Goal: Navigation & Orientation: Find specific page/section

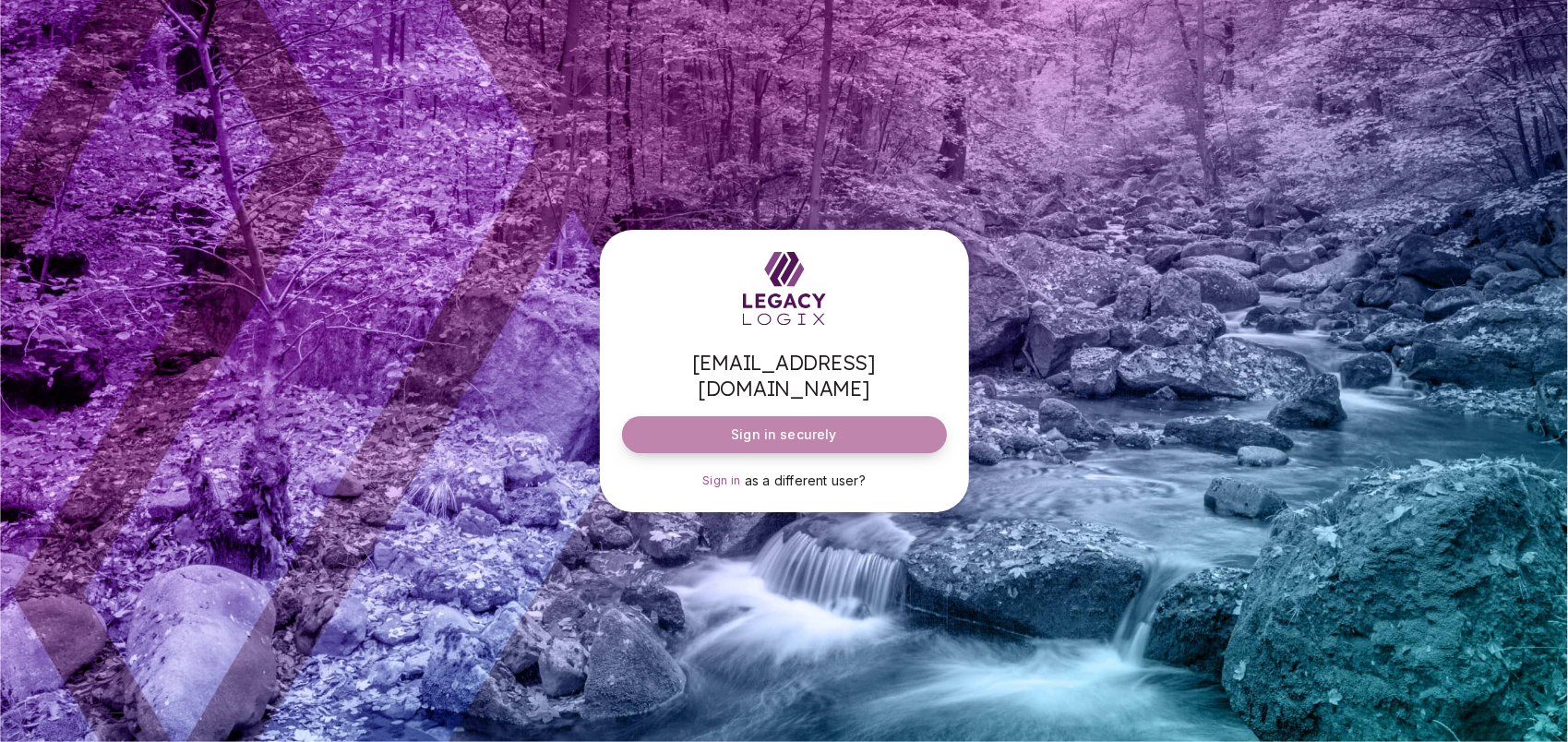
click at [789, 425] on span "Sign in securely" at bounding box center [784, 435] width 105 height 19
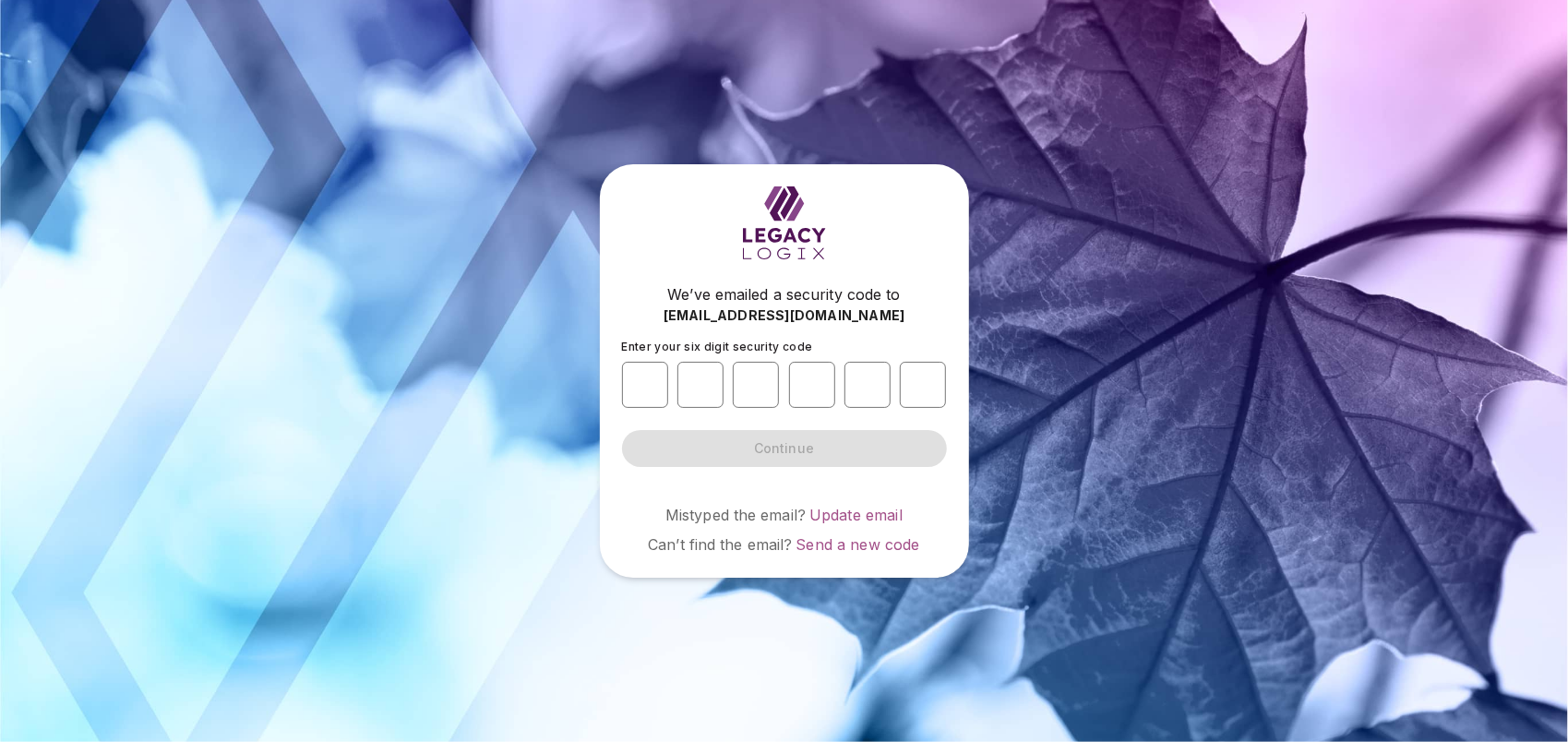
type input "*"
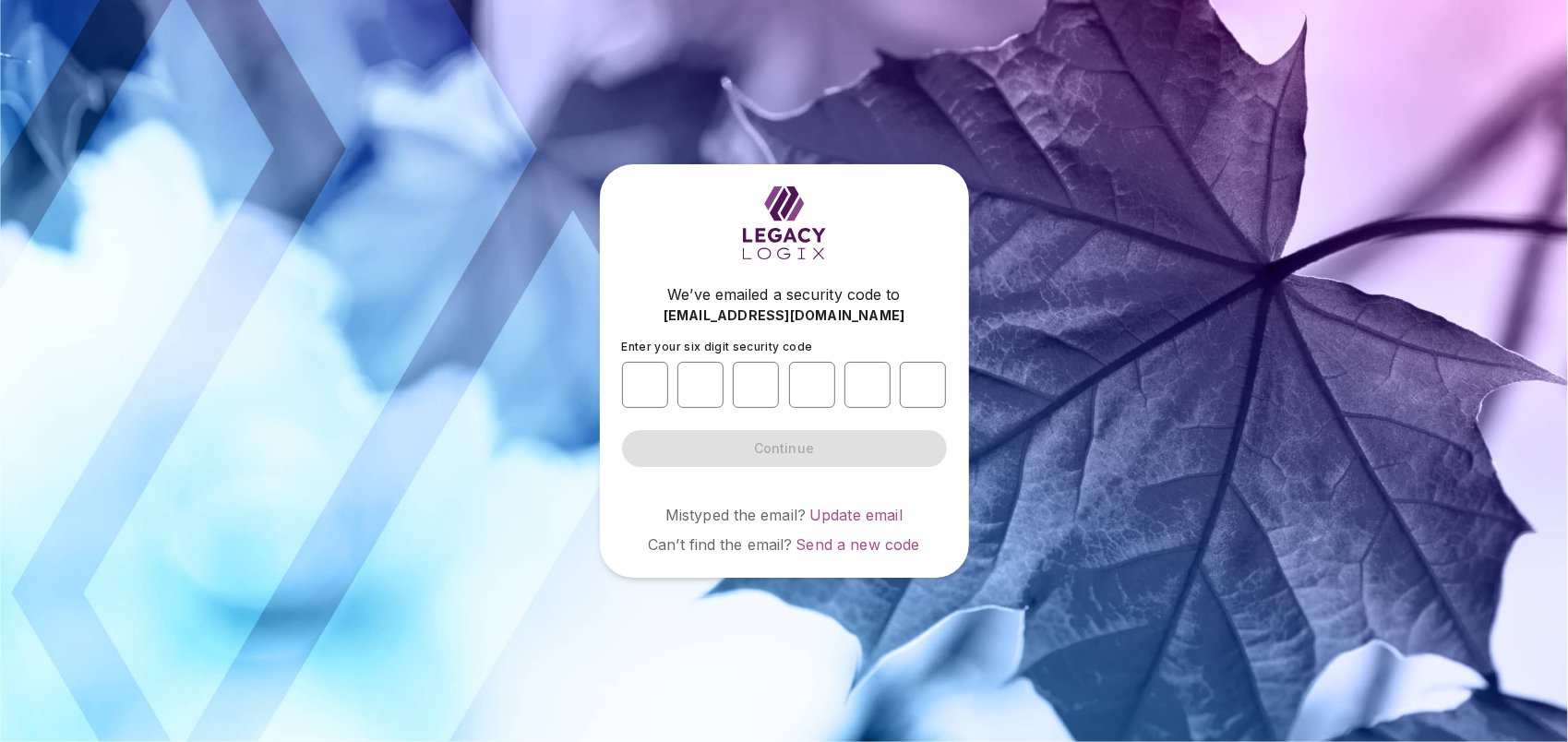
type input "*"
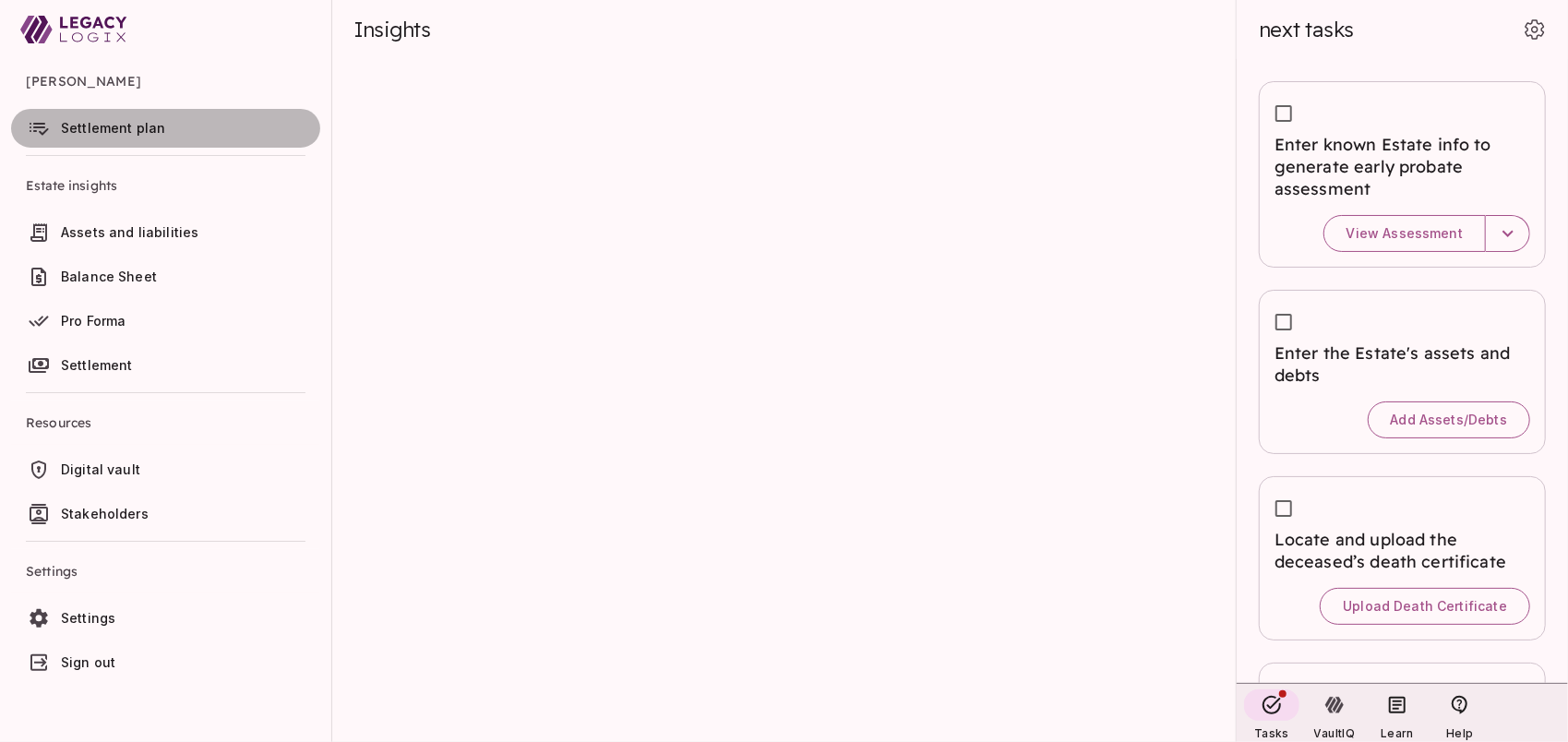
click at [131, 128] on span "Settlement plan" at bounding box center [113, 128] width 104 height 16
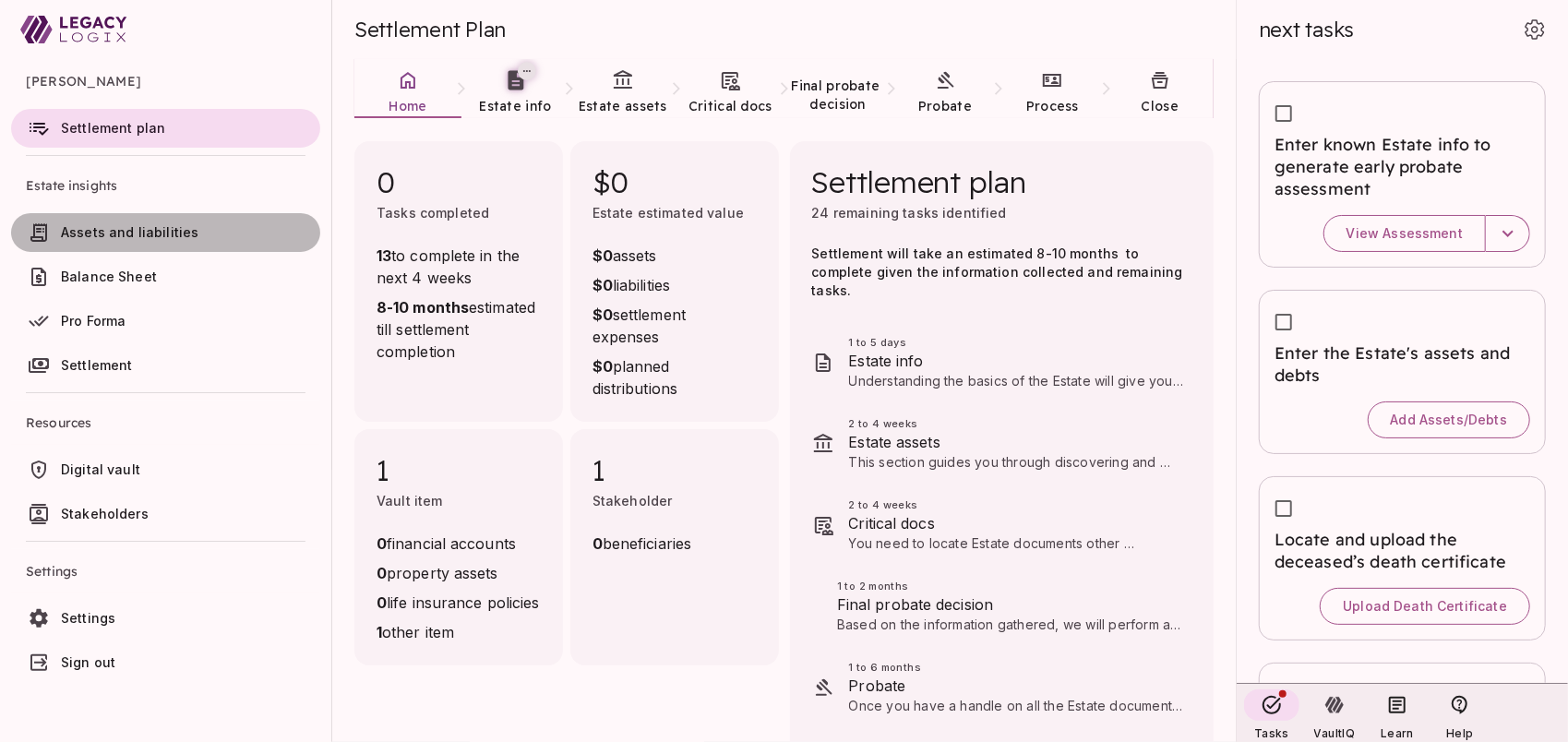
click at [121, 228] on span "Assets and liabilities" at bounding box center [130, 232] width 137 height 16
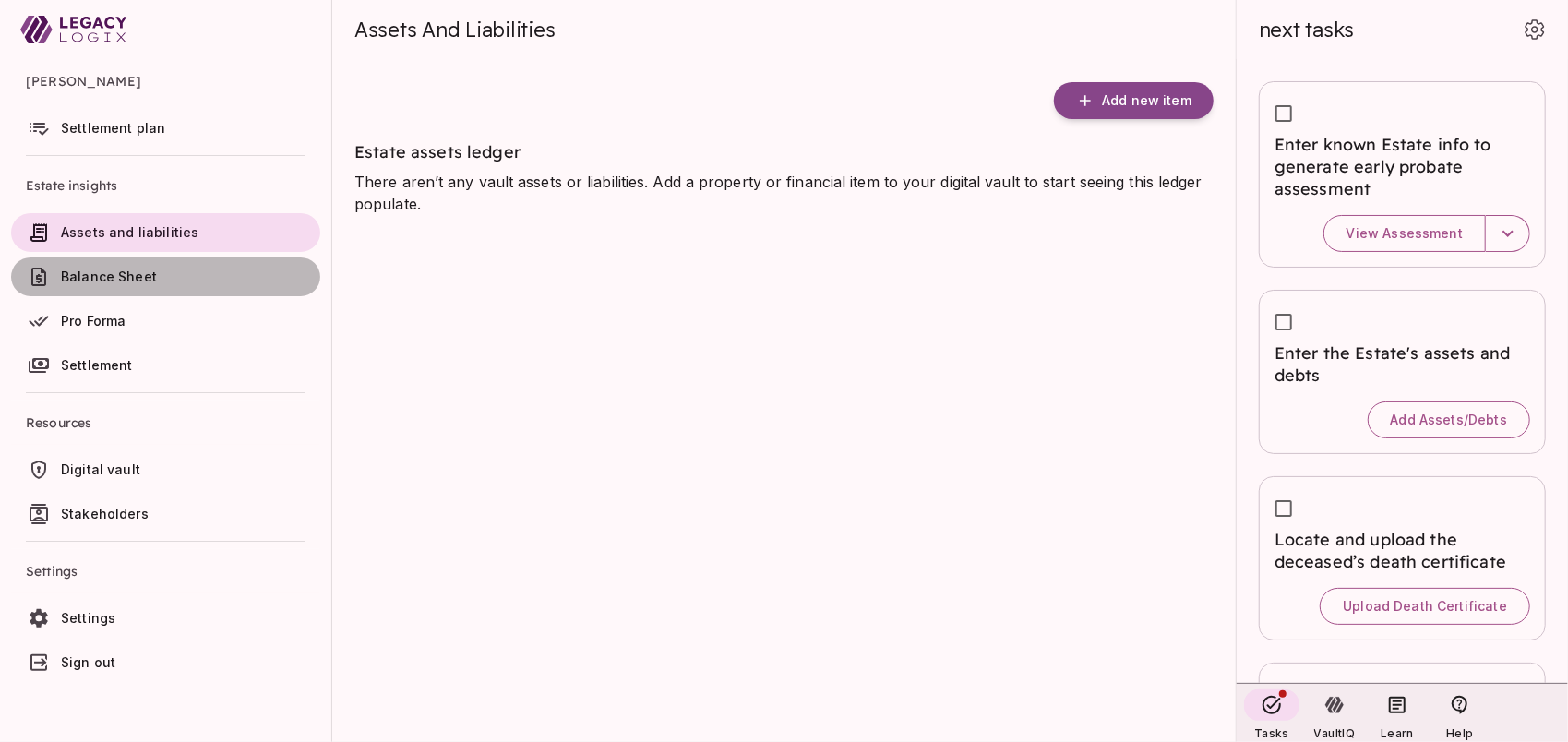
click at [115, 272] on span "Balance Sheet" at bounding box center [109, 276] width 96 height 16
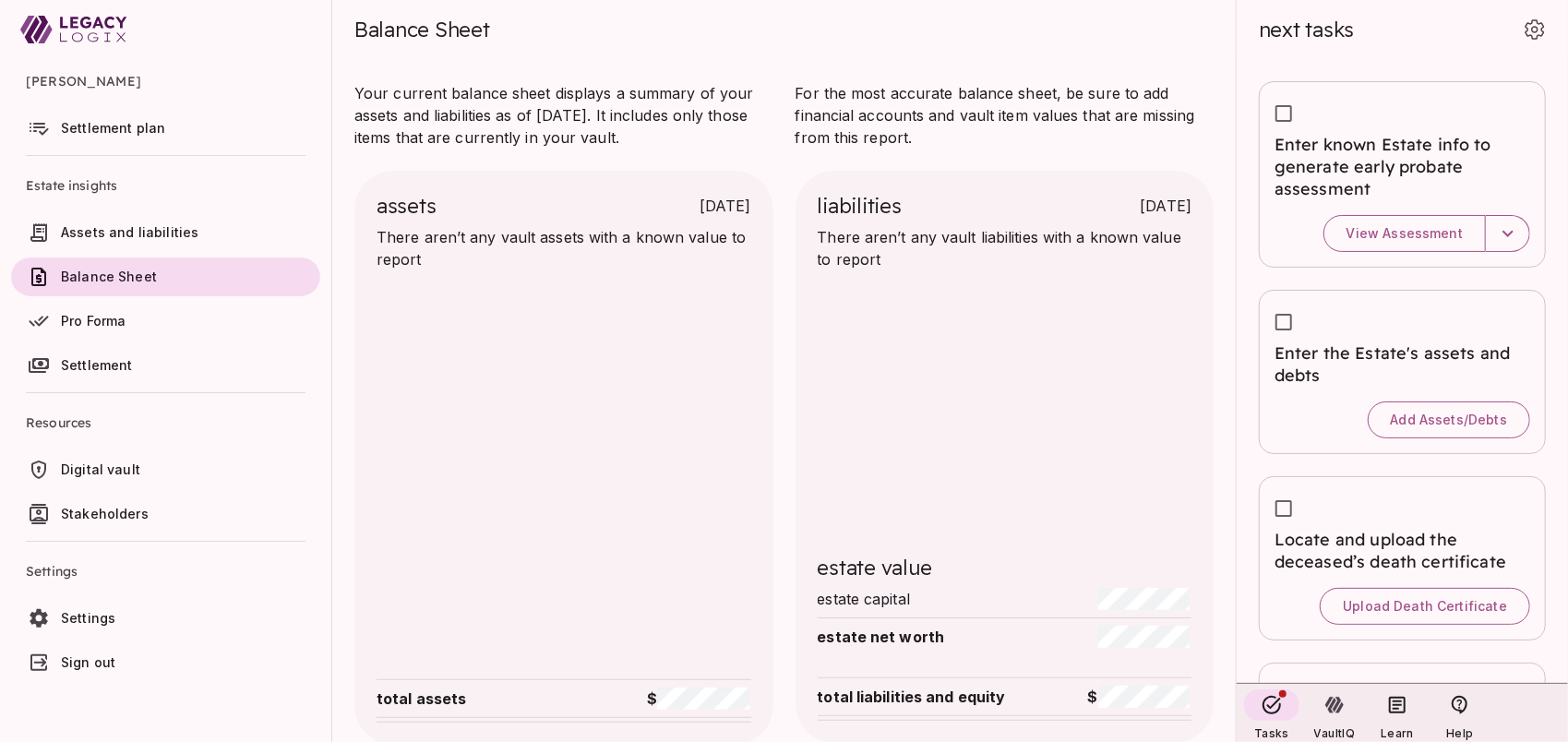
click at [112, 318] on span "Pro Forma" at bounding box center [93, 320] width 65 height 16
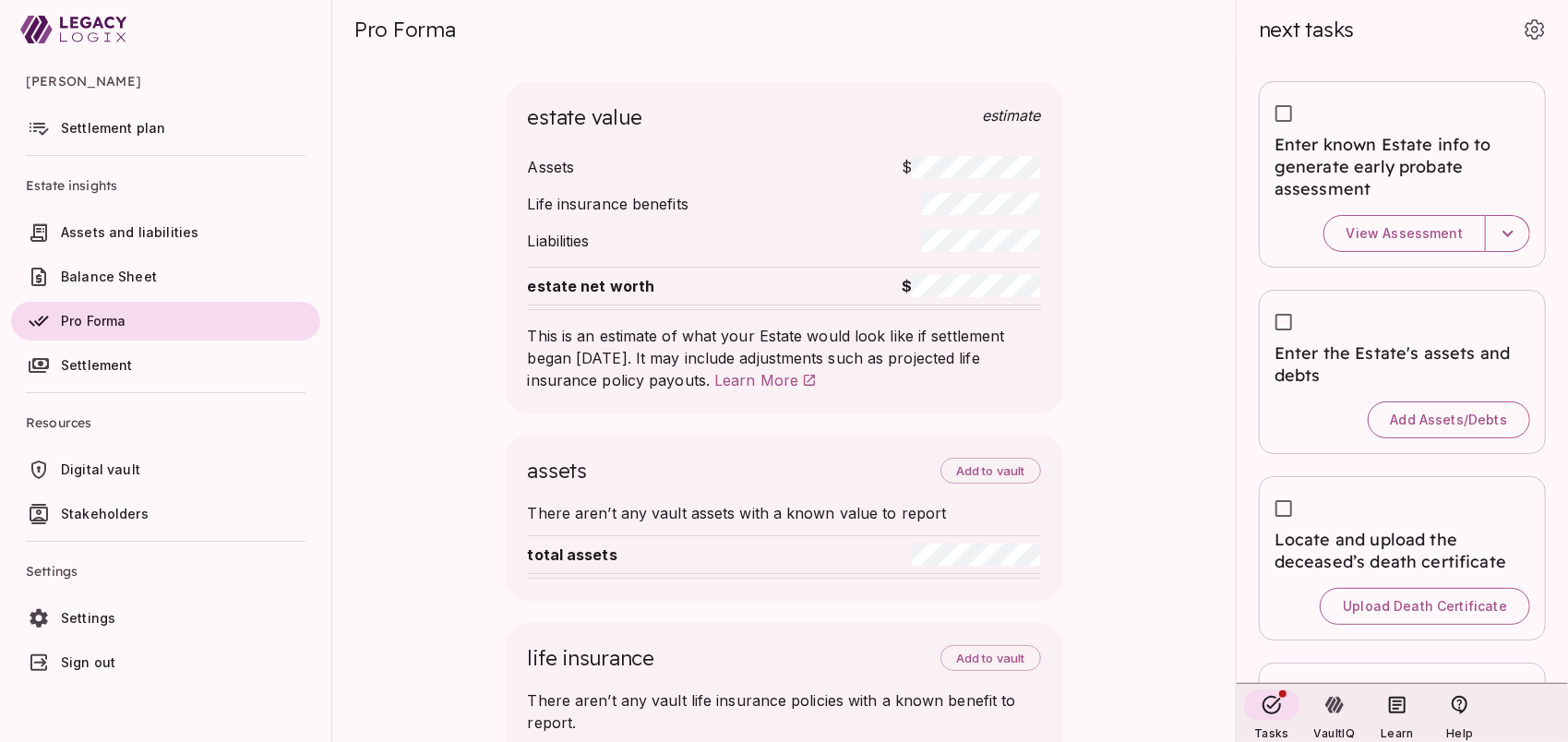
click at [126, 367] on span "Settlement" at bounding box center [97, 364] width 72 height 16
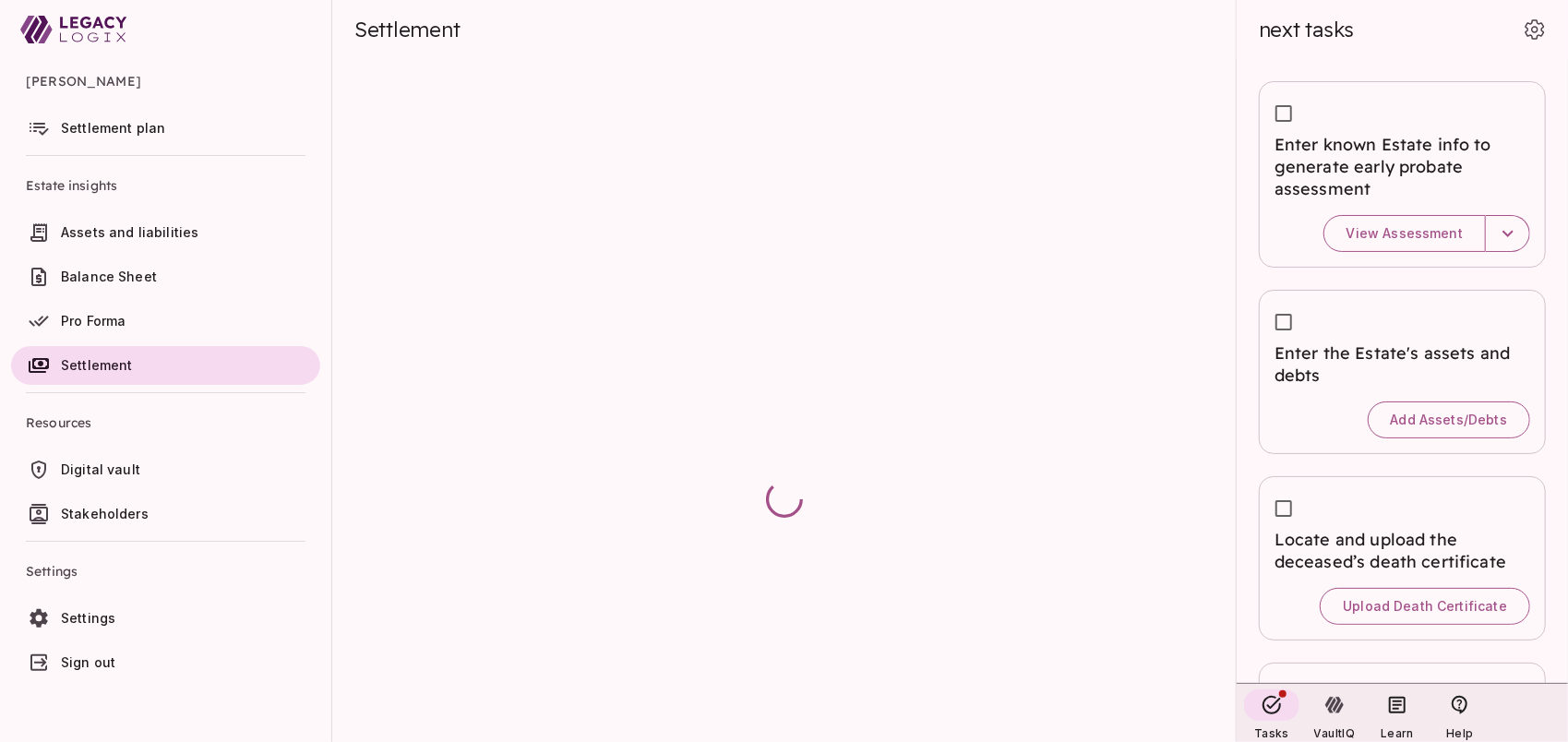
click at [122, 469] on span "Digital vault" at bounding box center [101, 469] width 79 height 16
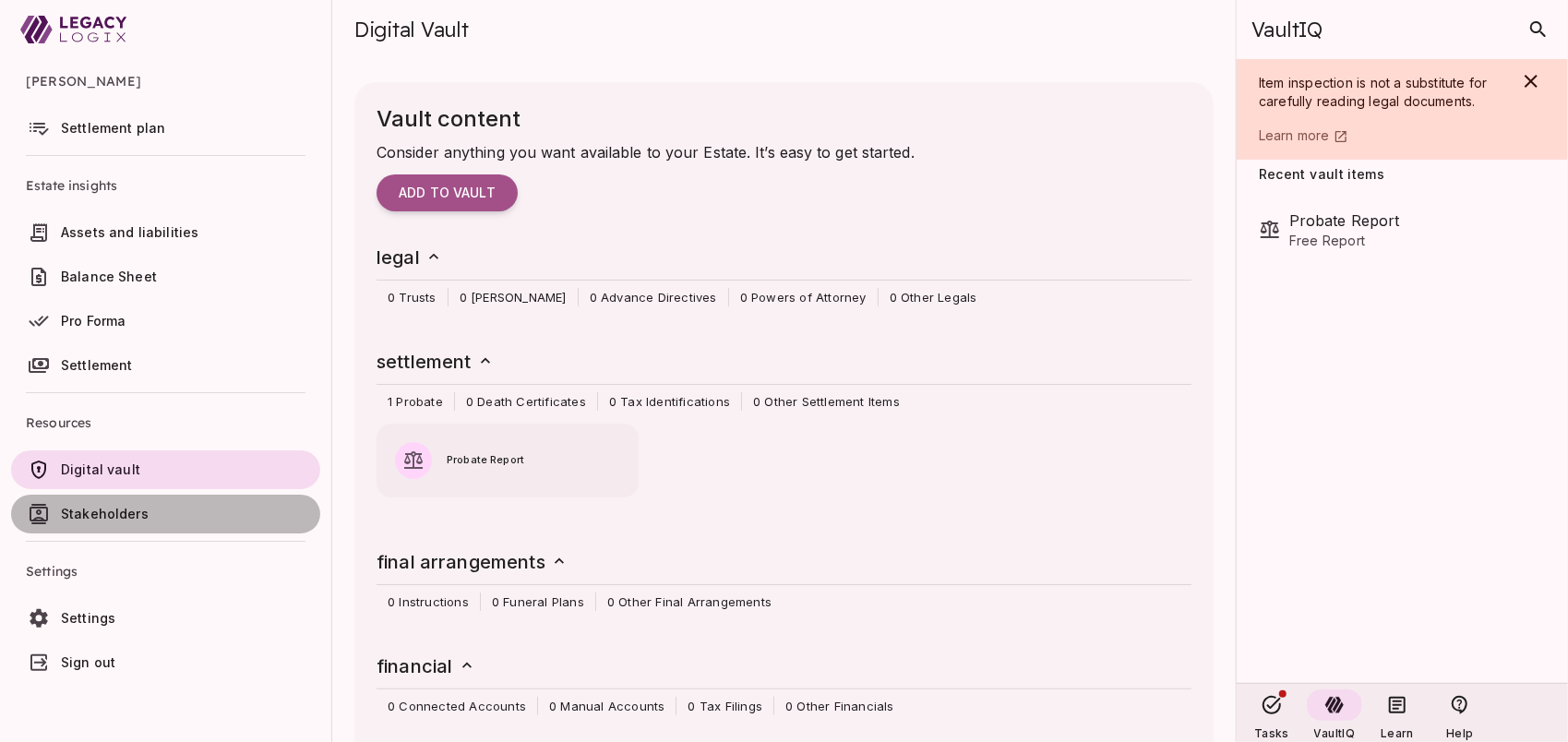
click at [126, 514] on span "Stakeholders" at bounding box center [104, 513] width 87 height 16
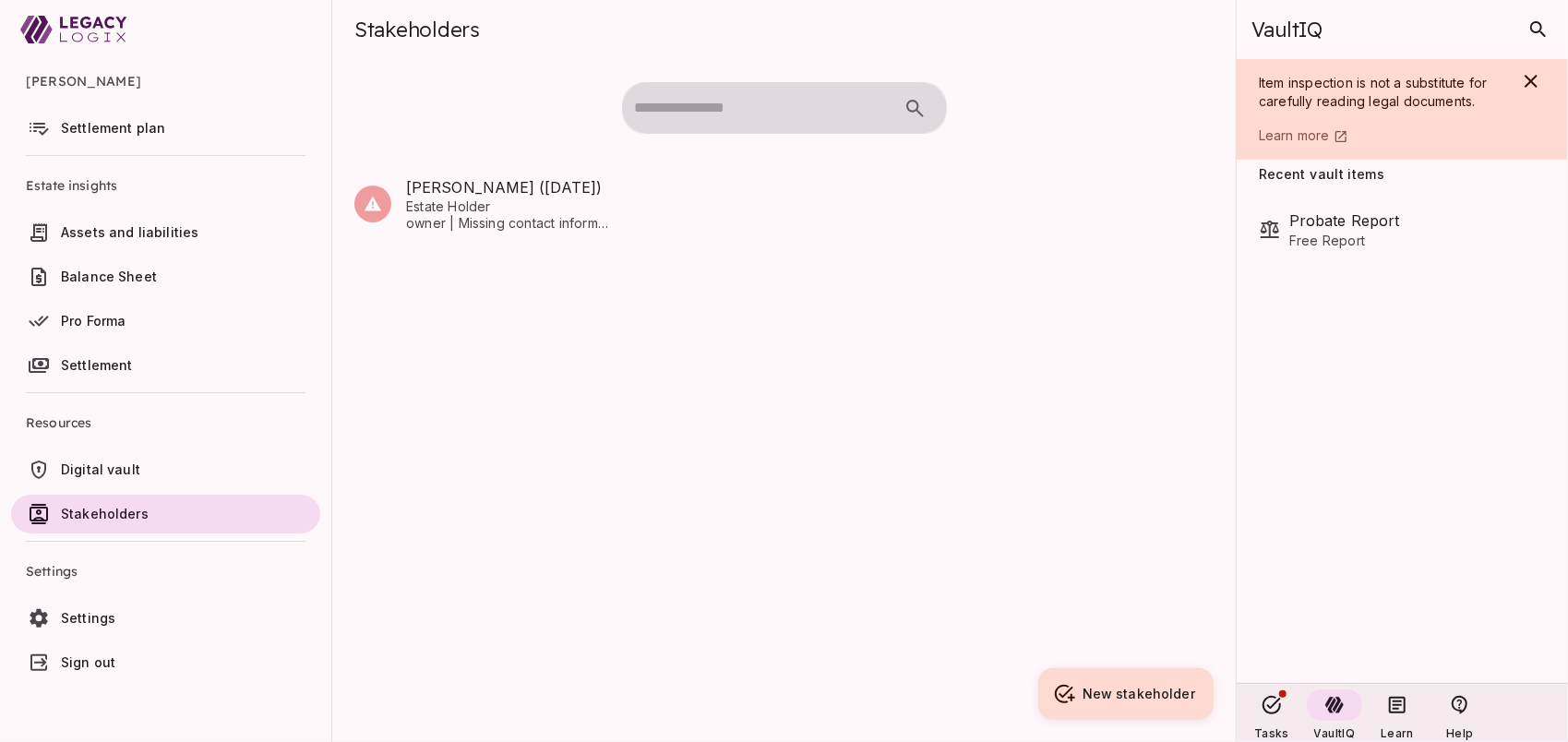
click at [106, 621] on span "Settings" at bounding box center [88, 617] width 54 height 16
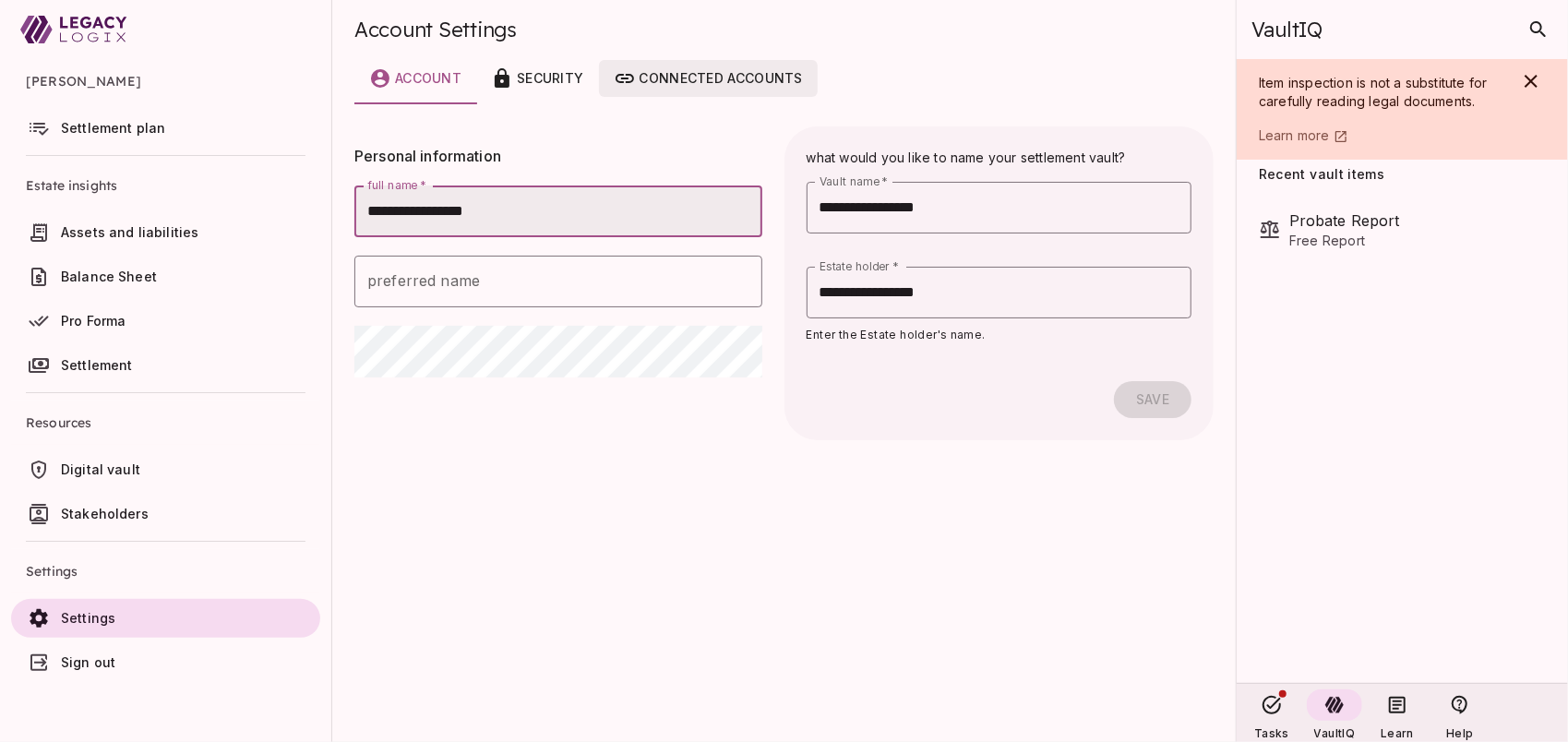
click at [679, 74] on div "Connected accounts" at bounding box center [707, 79] width 189 height 23
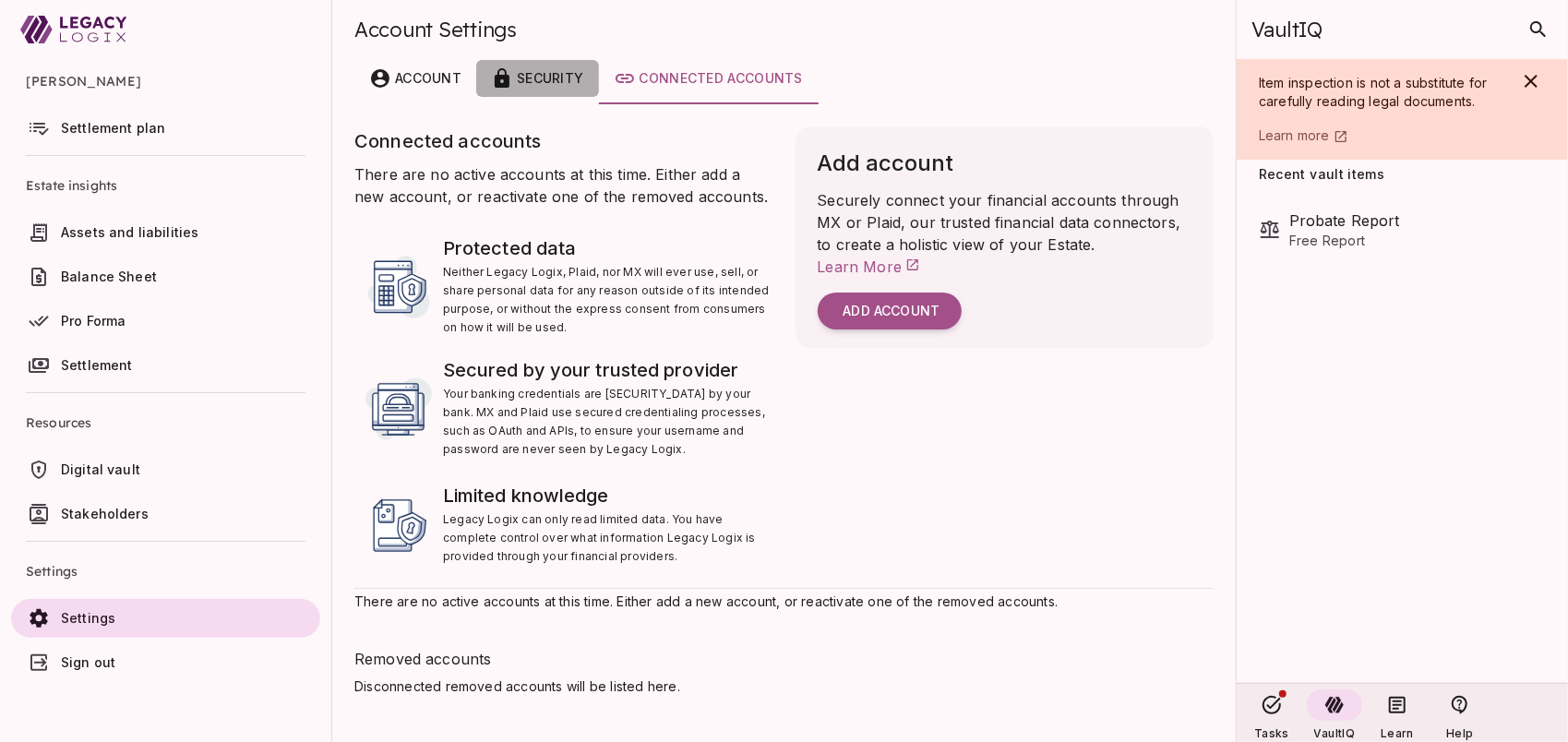
click at [549, 71] on div "Security" at bounding box center [537, 79] width 92 height 23
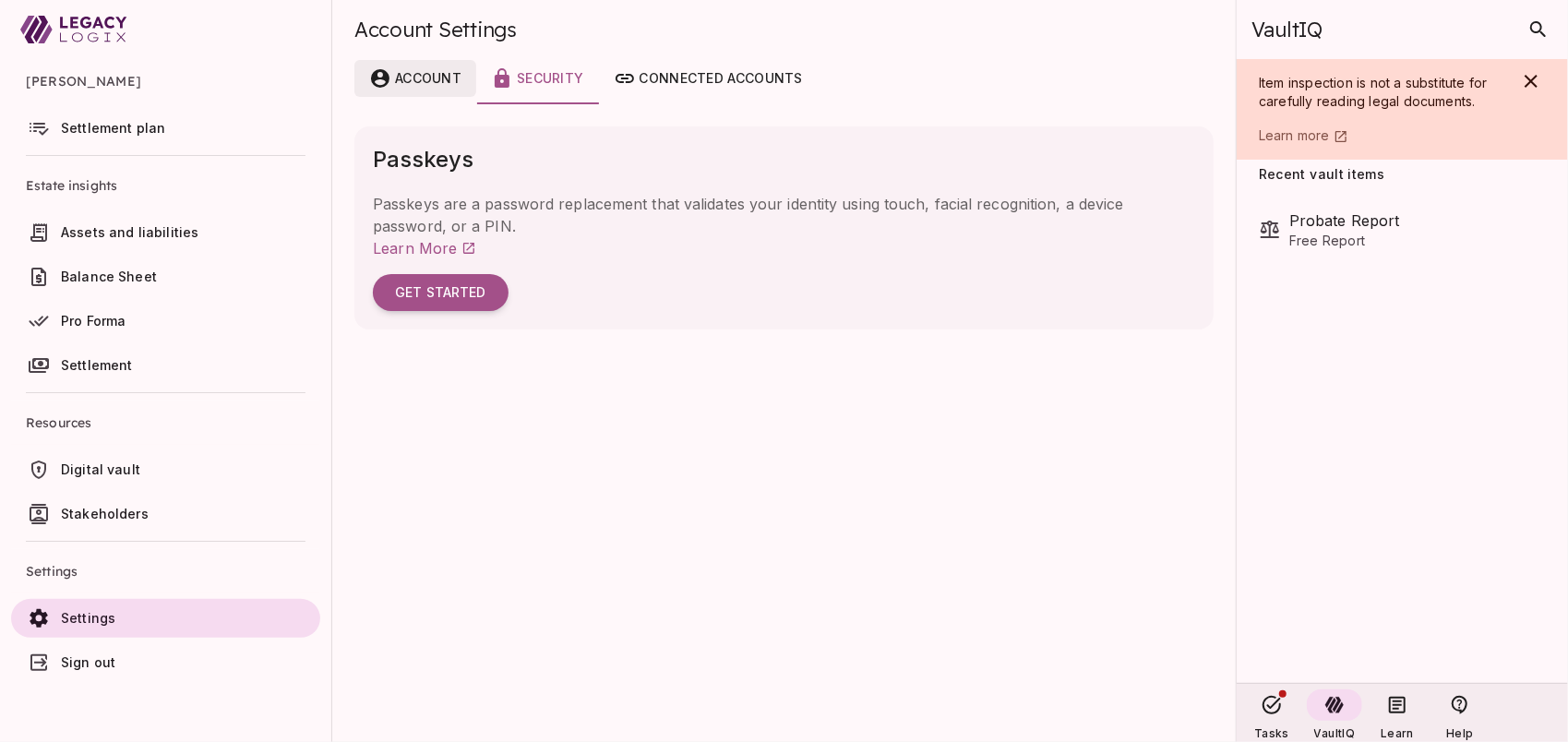
click at [411, 75] on div "Account" at bounding box center [415, 79] width 92 height 23
